Goal: Communication & Community: Answer question/provide support

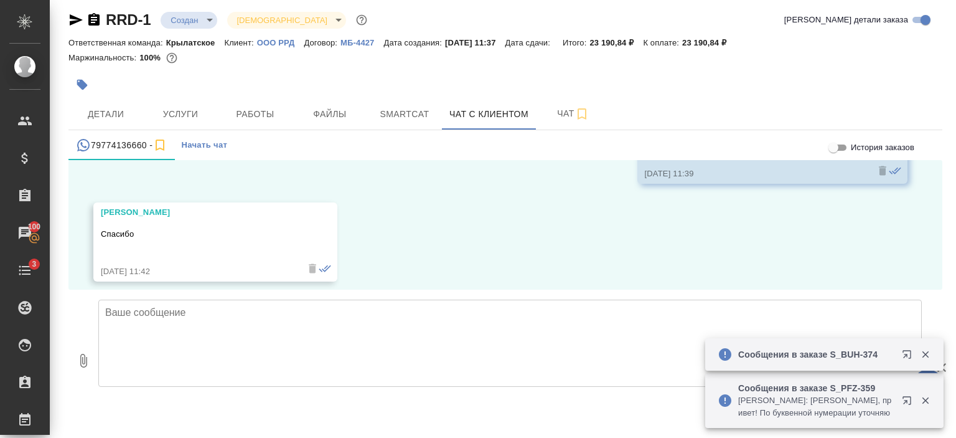
scroll to position [959, 0]
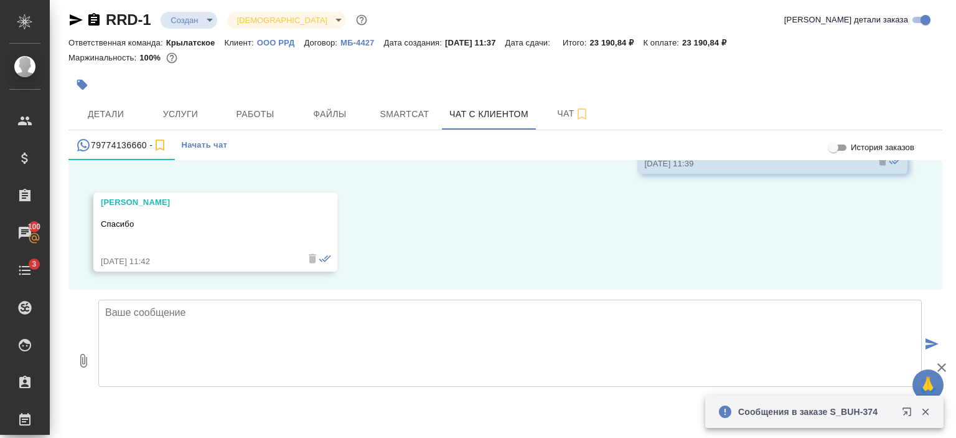
click at [929, 355] on button "submit" at bounding box center [932, 344] width 21 height 172
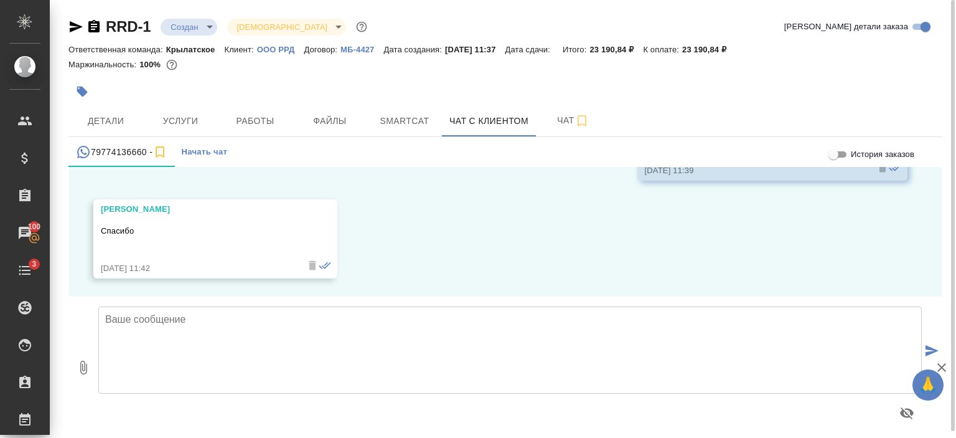
scroll to position [7, 0]
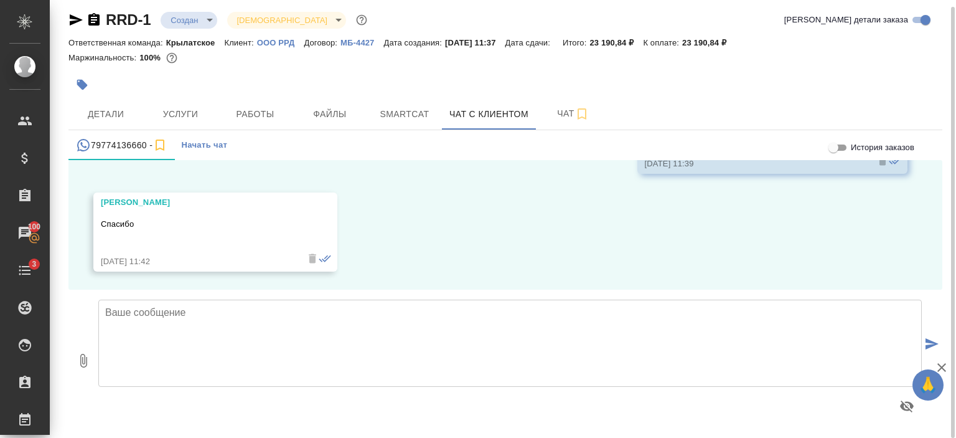
click at [152, 325] on textarea at bounding box center [510, 342] width 824 height 87
type textarea "[PERSON_NAME], благодарим Вас за ожидание!"
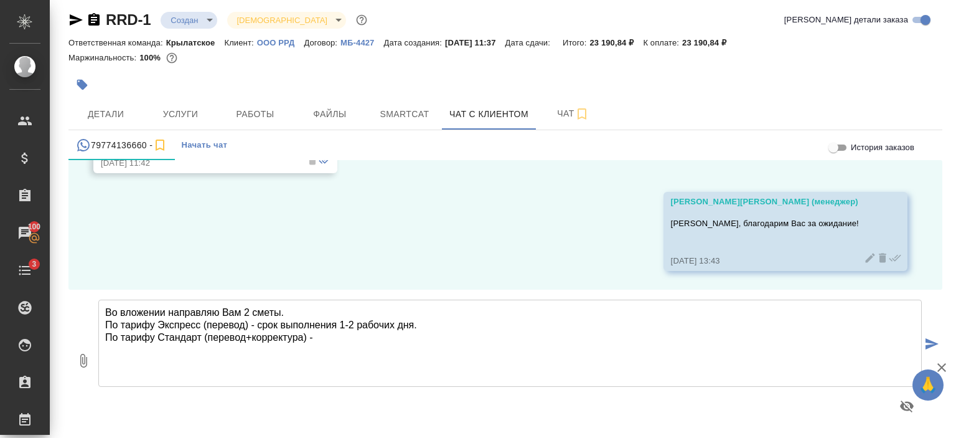
paste textarea "срок выполнения 1-2 рабочих дня."
click at [405, 335] on textarea "Во вложении направляю Вам 2 сметы. По тарифу Экспресс (перевод) - срок выполнен…" at bounding box center [510, 342] width 824 height 87
click at [402, 338] on textarea "Во вложении направляю Вам 2 сметы. По тарифу Экспресс (перевод) - срок выполнен…" at bounding box center [510, 342] width 824 height 87
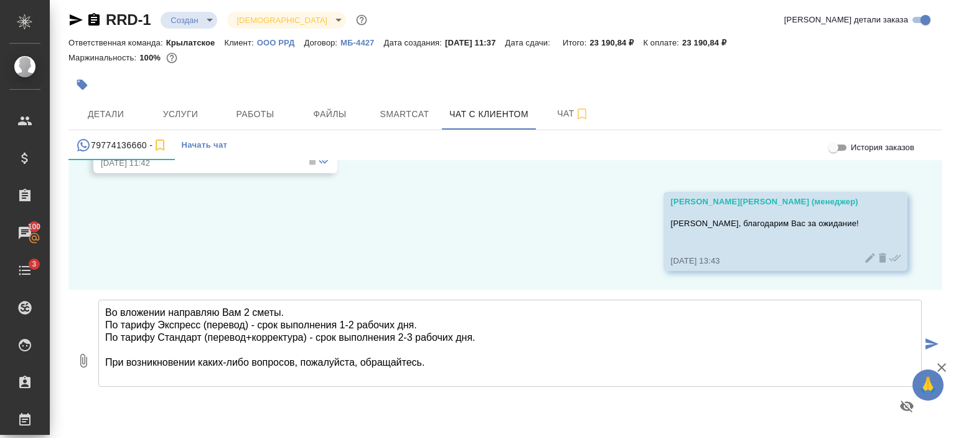
type textarea "Во вложении направляю Вам 2 сметы. По тарифу Экспресс (перевод) - срок выполнен…"
click at [89, 368] on button "0" at bounding box center [83, 359] width 30 height 141
type input "C:\fakepath\Стандарт_ RRD-1.pdf"
click at [68, 289] on button "2" at bounding box center [83, 359] width 30 height 141
click at [926, 344] on icon "submit" at bounding box center [932, 343] width 13 height 11
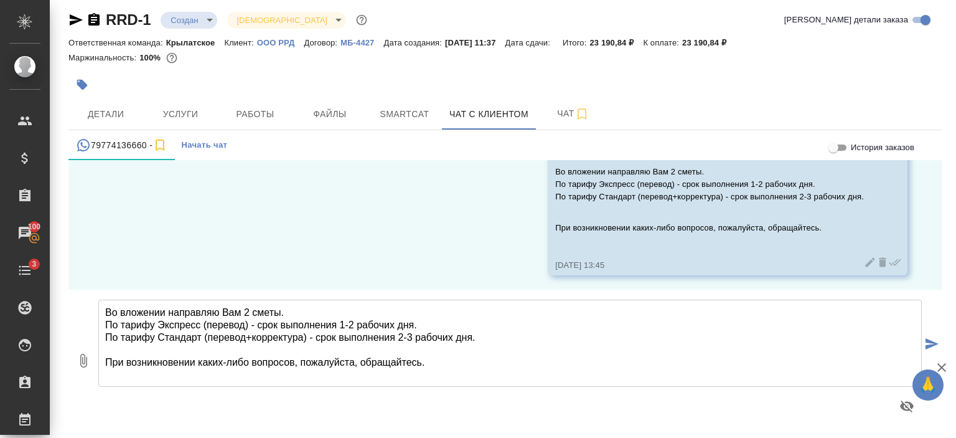
scroll to position [1211, 0]
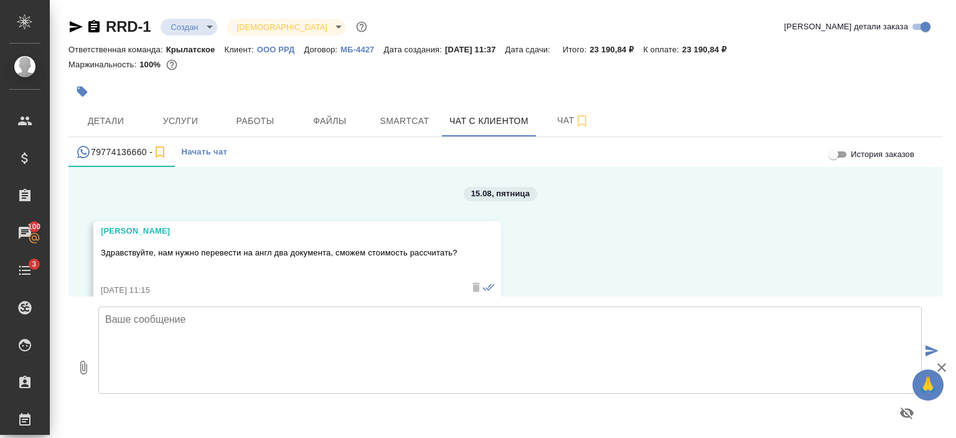
scroll to position [1211, 0]
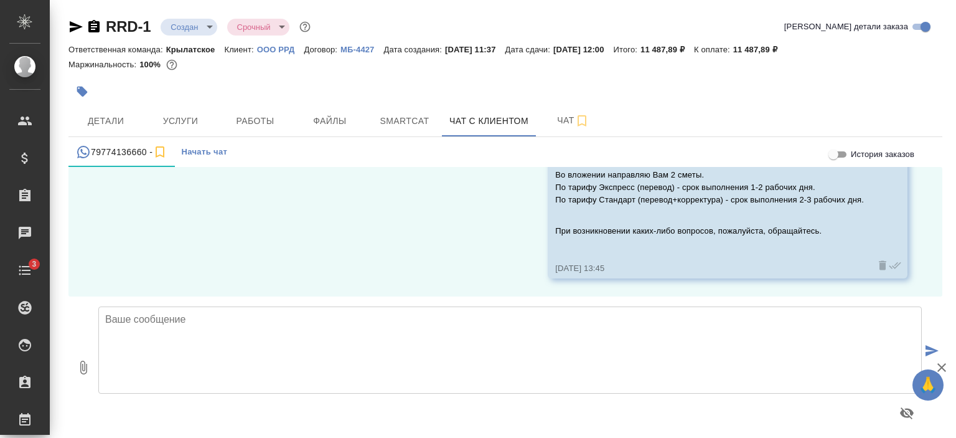
scroll to position [1211, 0]
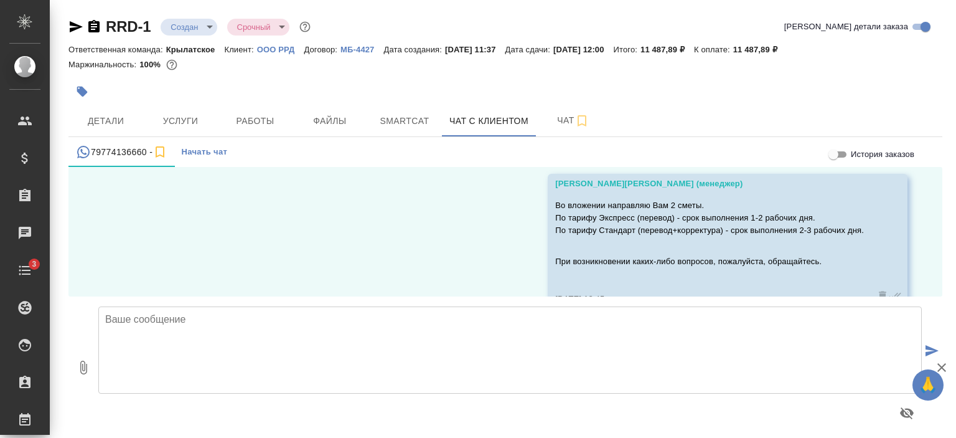
scroll to position [1211, 0]
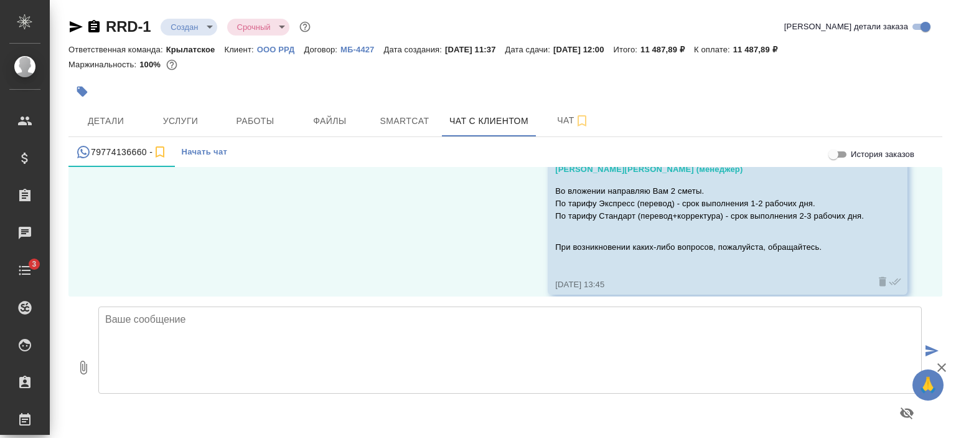
scroll to position [1211, 0]
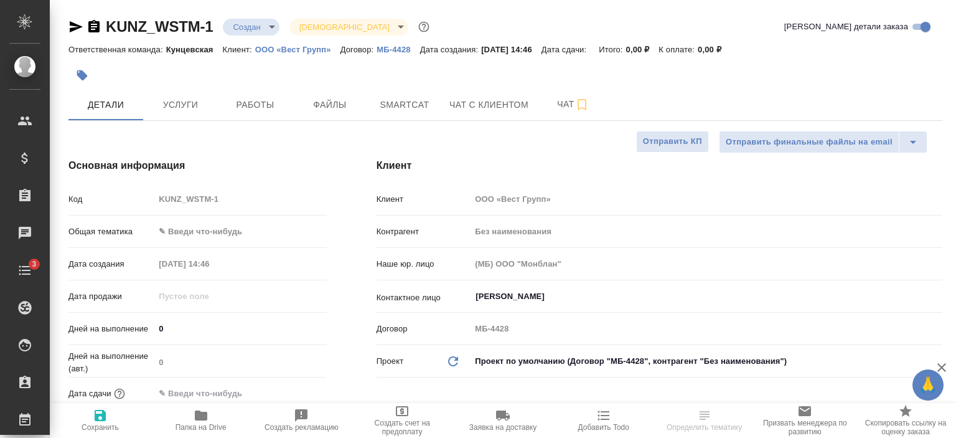
select select "RU"
click at [488, 106] on span "Чат с клиентом" at bounding box center [488, 105] width 79 height 16
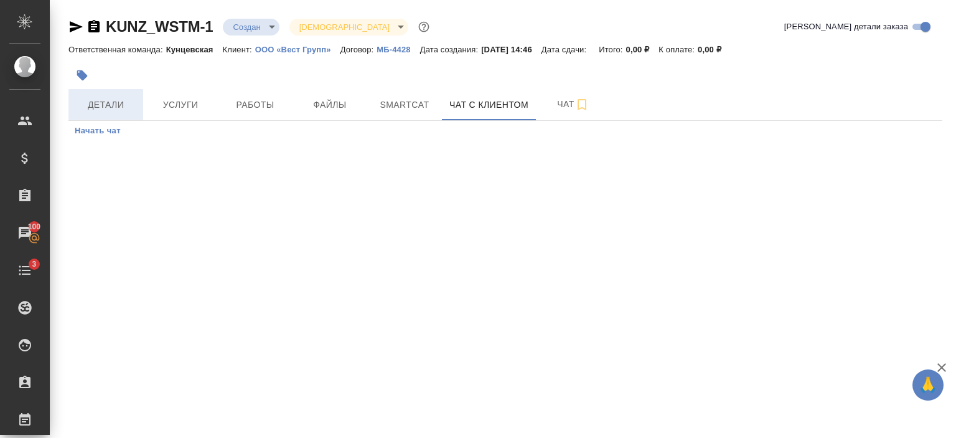
click at [116, 105] on span "Детали" at bounding box center [106, 105] width 60 height 16
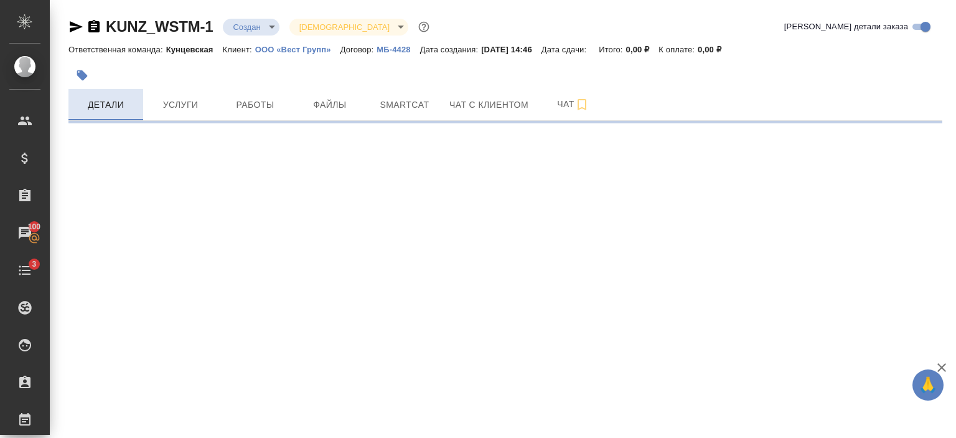
select select "RU"
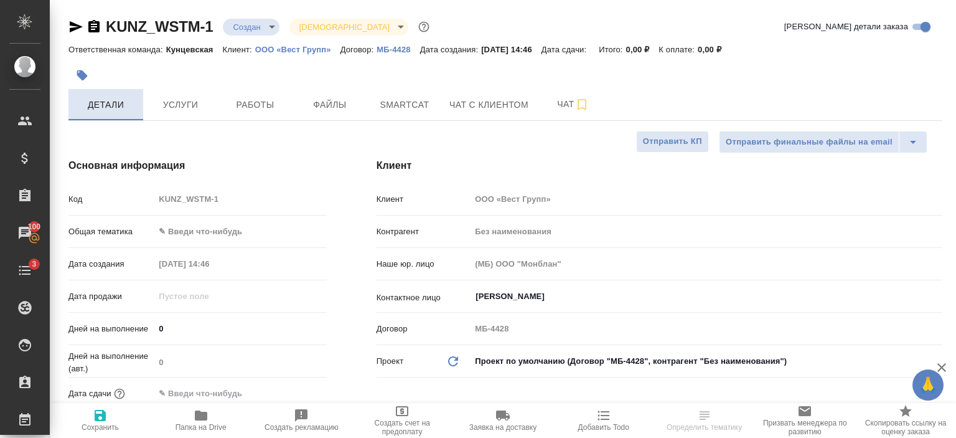
type textarea "x"
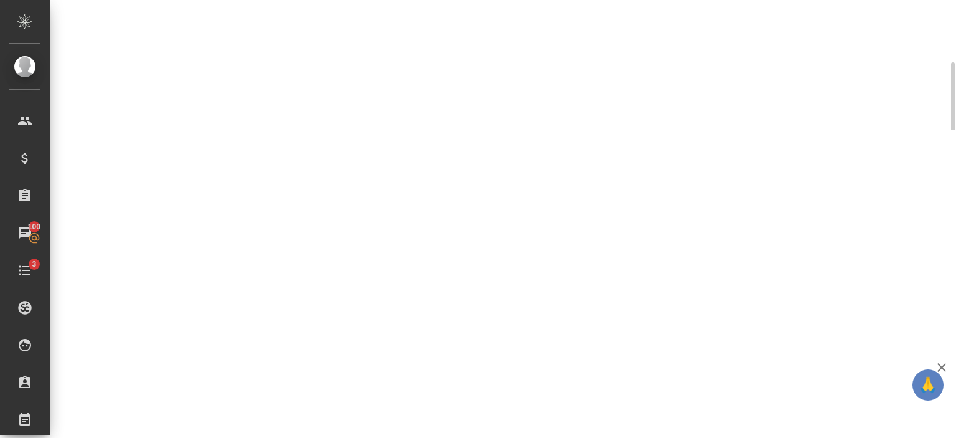
scroll to position [193, 0]
select select "RU"
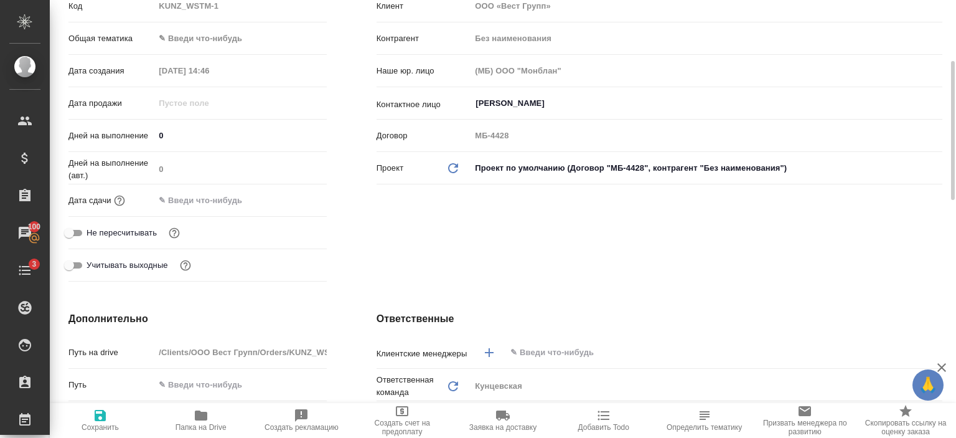
type textarea "x"
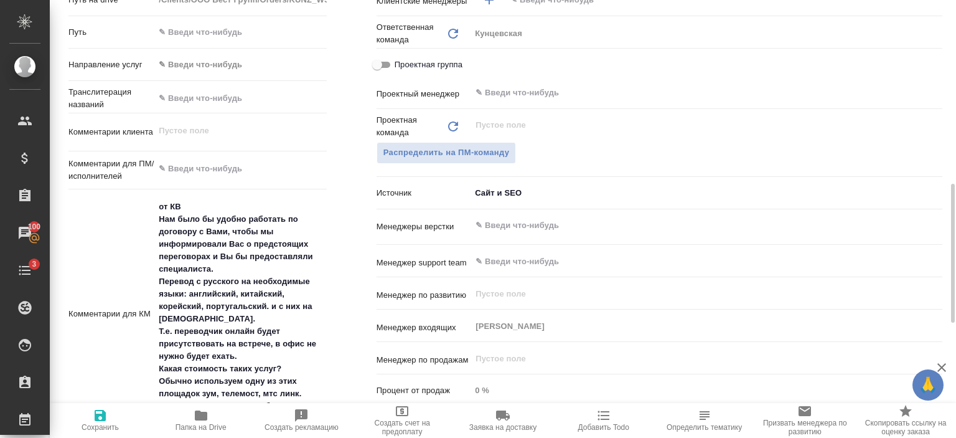
scroll to position [618, 0]
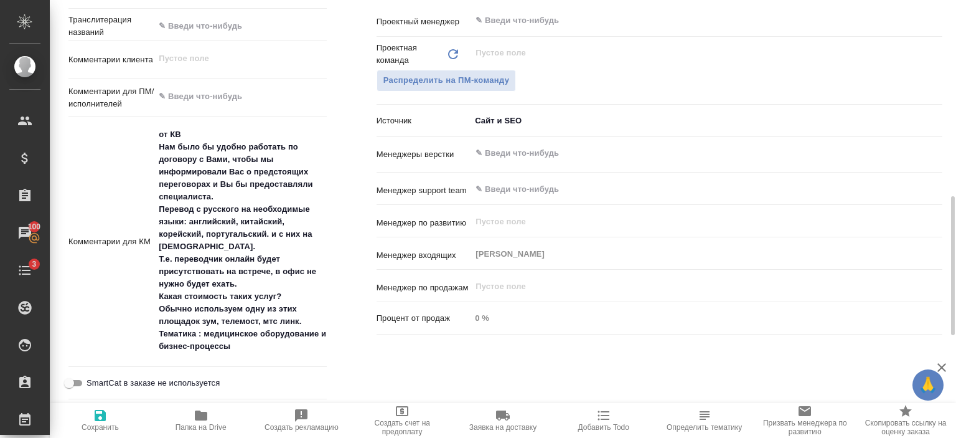
type textarea "x"
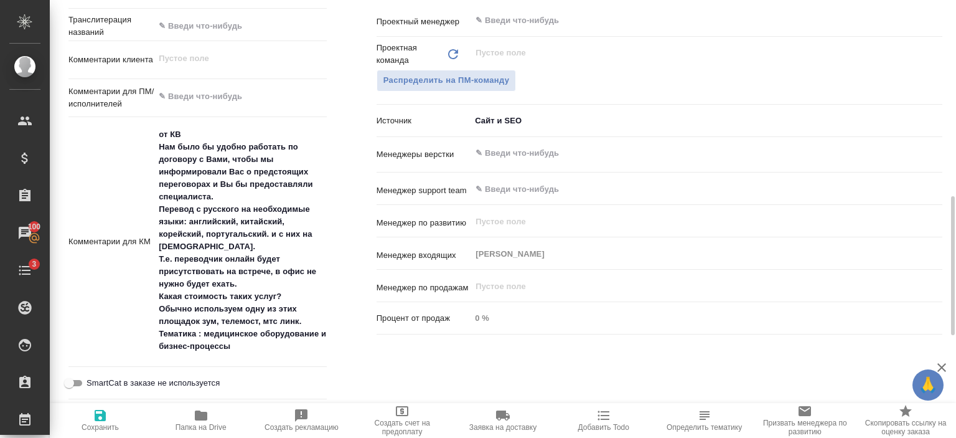
type textarea "x"
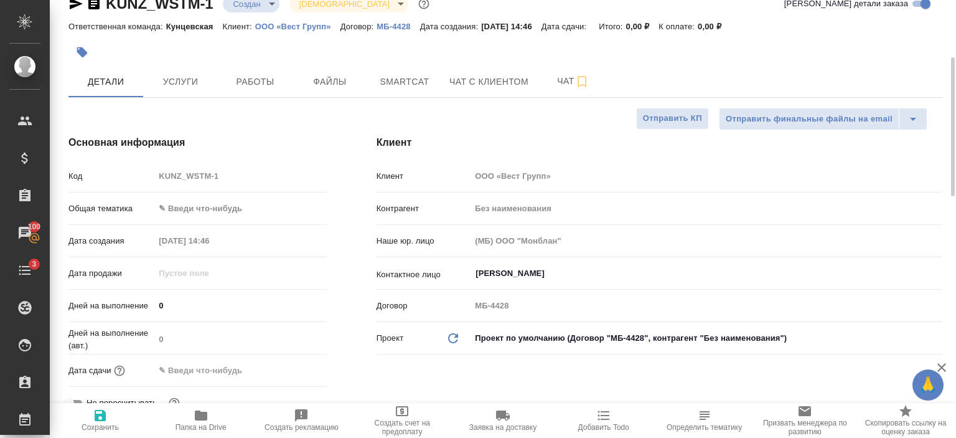
scroll to position [0, 0]
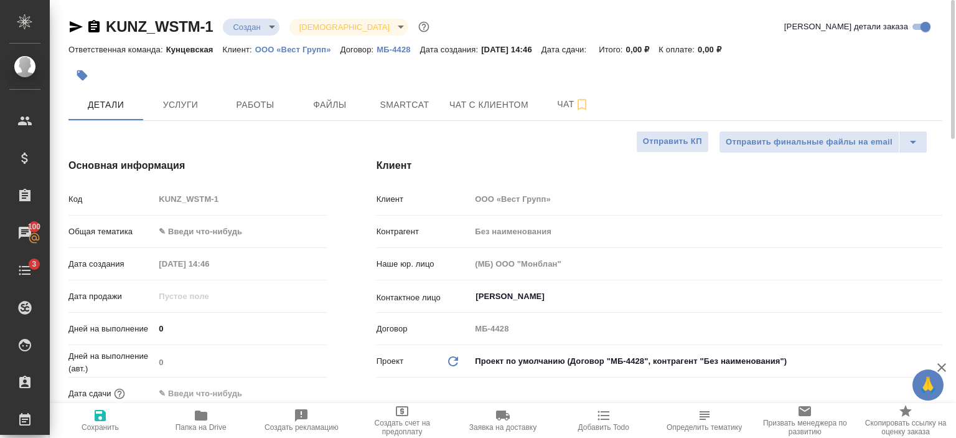
click at [307, 50] on p "ООО «Вест Групп»" at bounding box center [297, 49] width 85 height 9
type textarea "x"
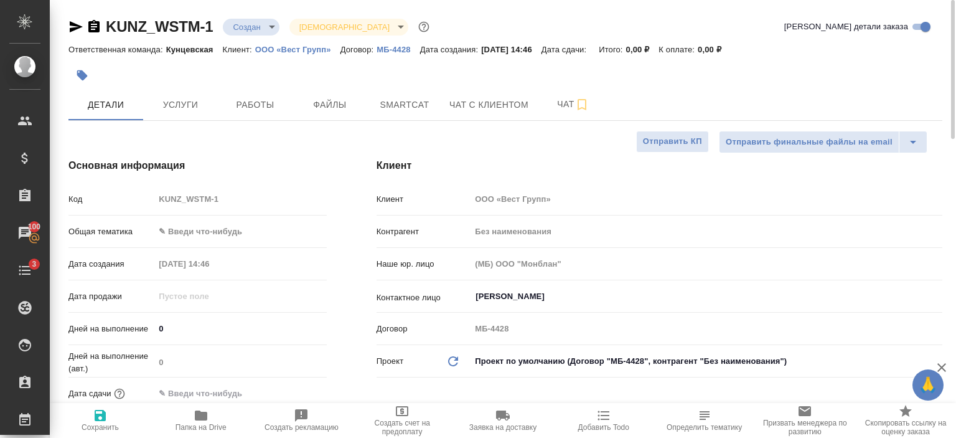
type textarea "x"
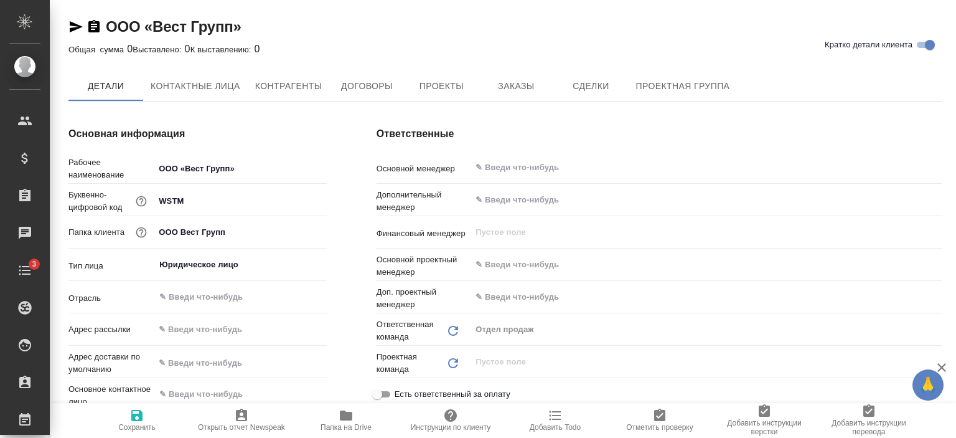
type input "(МБ) ООО "Монблан""
click at [220, 84] on span "Контактные лица" at bounding box center [196, 87] width 90 height 16
select select "RU"
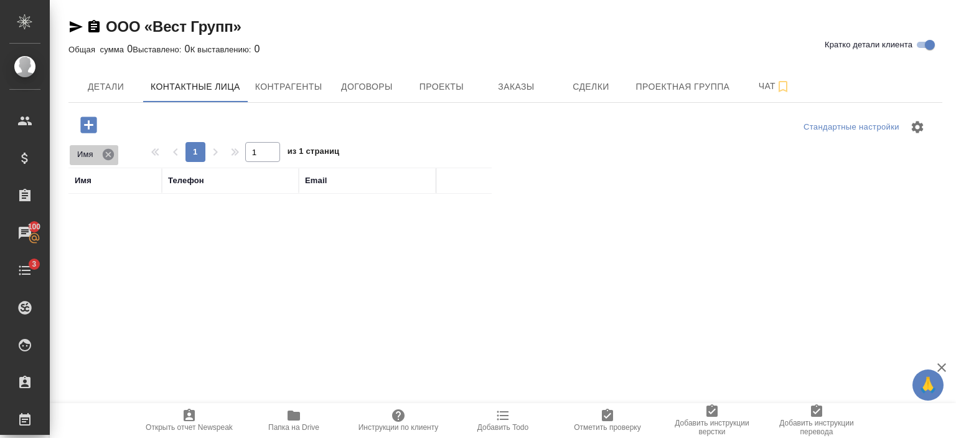
click at [110, 156] on icon at bounding box center [108, 155] width 14 height 14
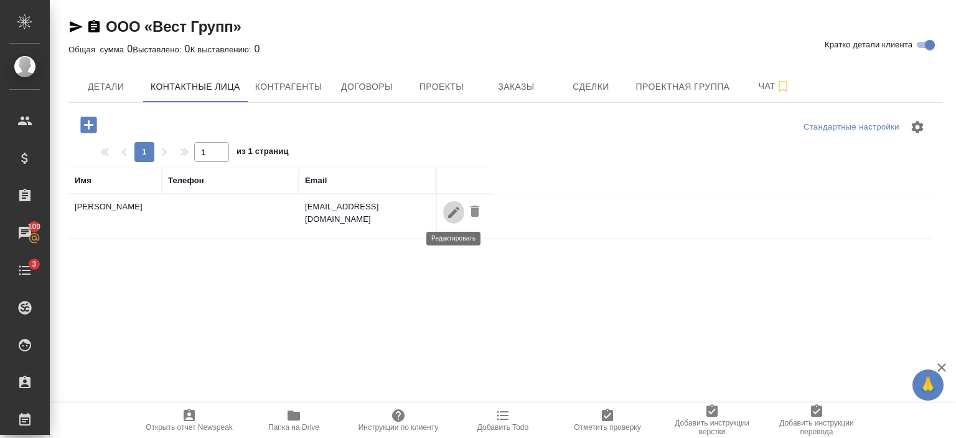
click at [448, 212] on icon "button" at bounding box center [453, 212] width 15 height 15
type input "Ксения"
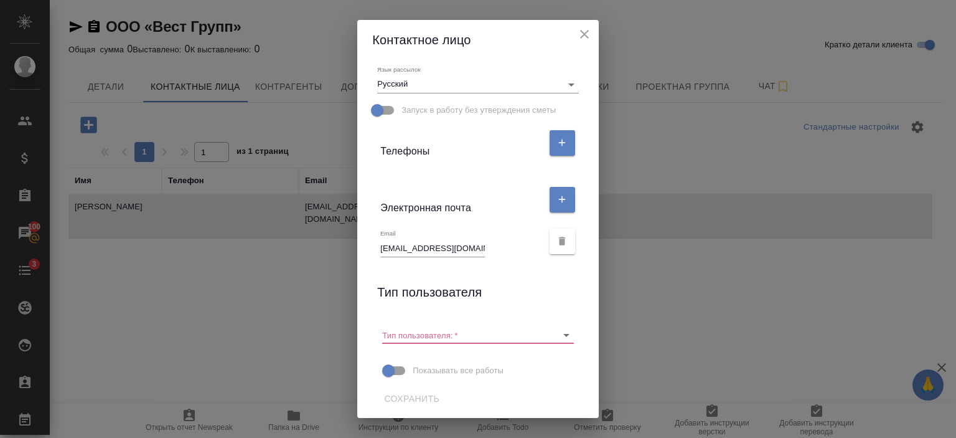
scroll to position [194, 0]
drag, startPoint x: 464, startPoint y: 246, endPoint x: 336, endPoint y: 249, distance: 128.3
click at [336, 249] on div "Контактное лицо Имя Ксения Отчество Фамилия Коментарий x Адрес доставки x Язык …" at bounding box center [478, 219] width 956 height 438
click at [588, 30] on icon "close" at bounding box center [584, 34] width 15 height 15
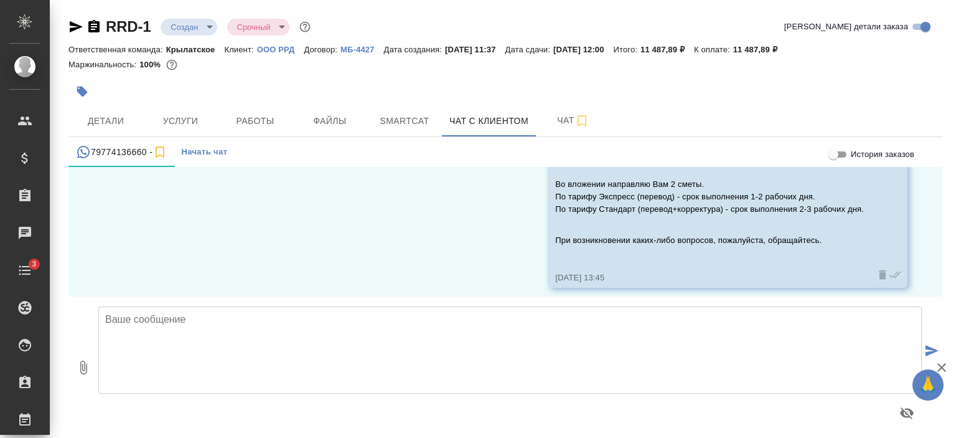
scroll to position [1211, 0]
